Goal: Obtain resource: Download file/media

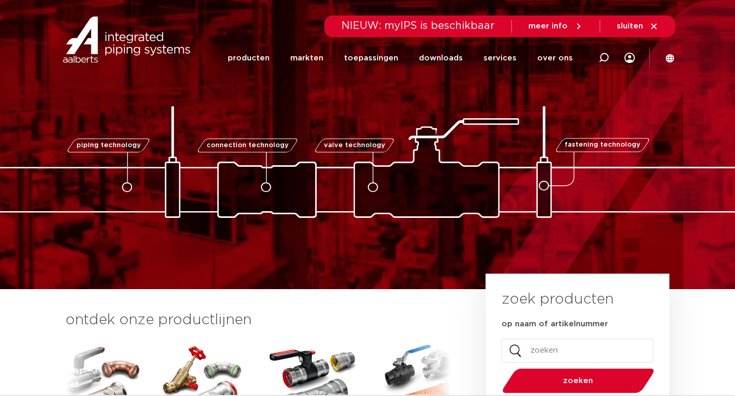
click at [438, 59] on link "downloads" at bounding box center [441, 58] width 44 height 40
click at [448, 58] on link "downloads" at bounding box center [441, 58] width 44 height 40
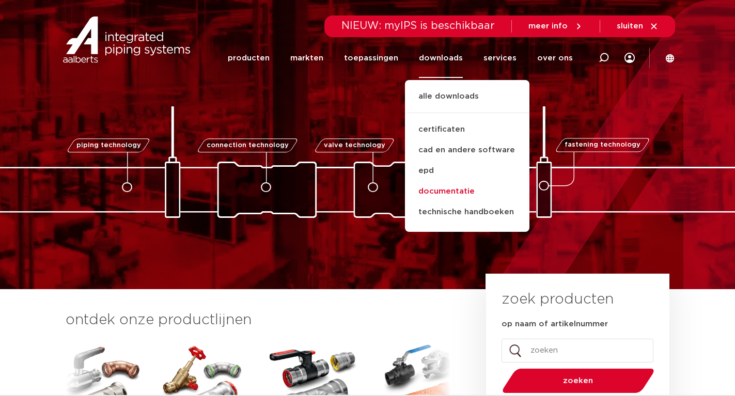
click at [449, 191] on link "documentatie" at bounding box center [467, 191] width 124 height 21
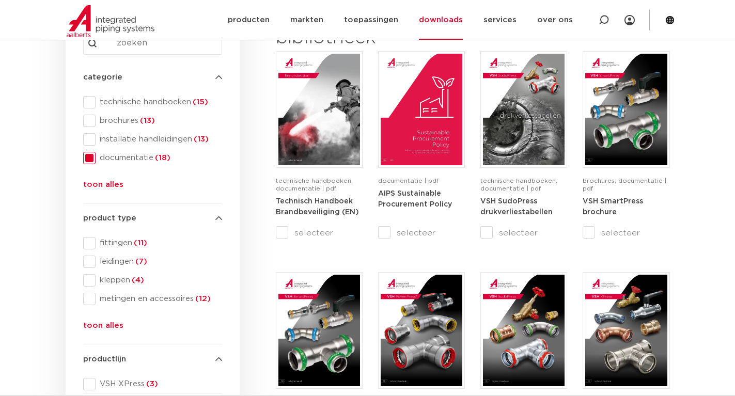
scroll to position [155, 0]
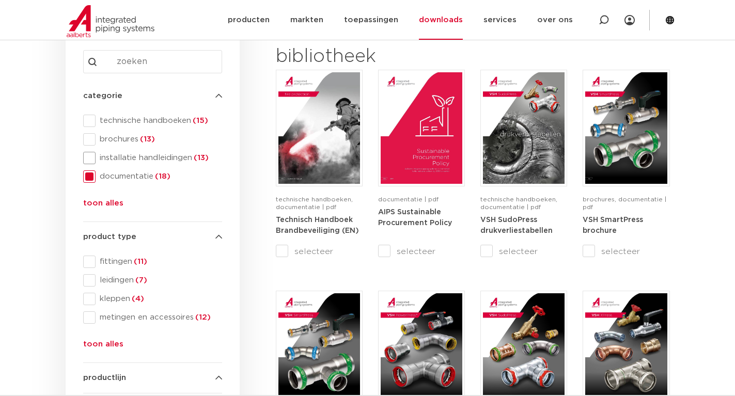
click at [147, 156] on span "installatie handleidingen (13)" at bounding box center [158, 158] width 126 height 10
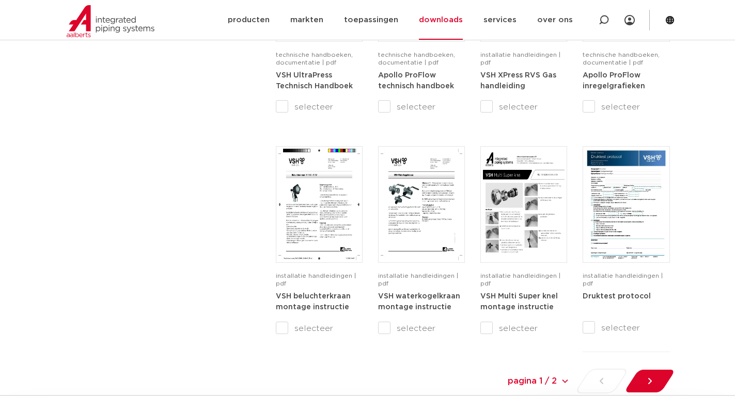
scroll to position [981, 0]
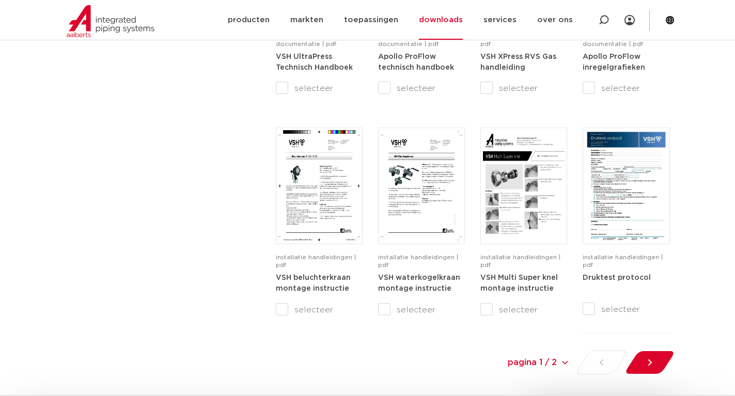
click at [552, 364] on select "pagina 1 / 2 pagina 1 / 2 1 2" at bounding box center [491, 361] width 155 height 23
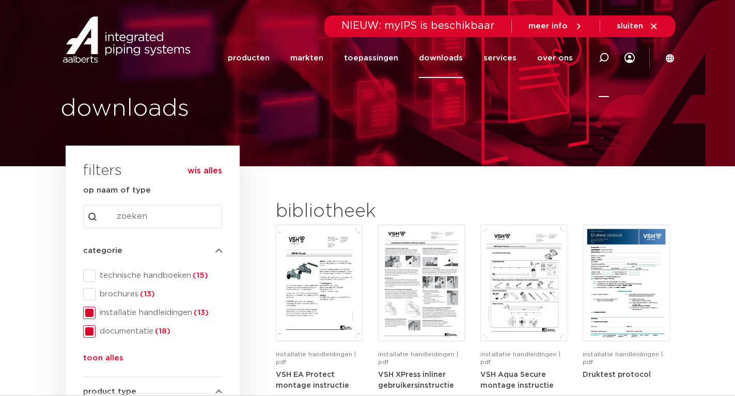
click at [602, 55] on icon at bounding box center [603, 58] width 10 height 10
click at [346, 54] on input "Zoeken" at bounding box center [447, 56] width 325 height 21
type input "0211400"
click button "Zoeken" at bounding box center [0, 0] width 0 height 0
